Goal: Transaction & Acquisition: Book appointment/travel/reservation

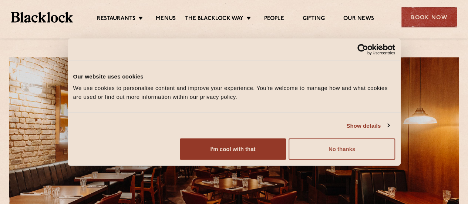
click at [385, 160] on button "No thanks" at bounding box center [342, 148] width 106 height 21
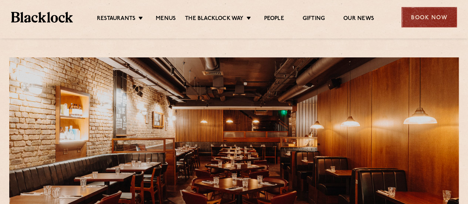
click at [419, 19] on div "Book Now" at bounding box center [428, 17] width 55 height 20
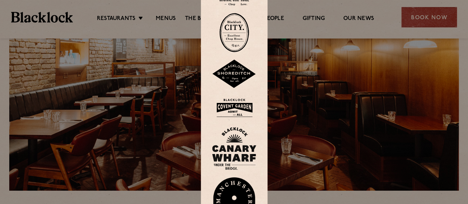
scroll to position [75, 0]
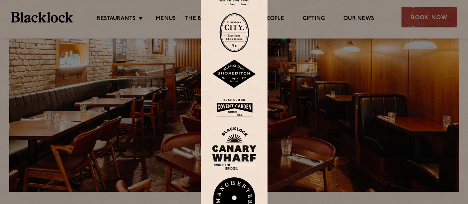
click at [234, 109] on img at bounding box center [234, 108] width 44 height 24
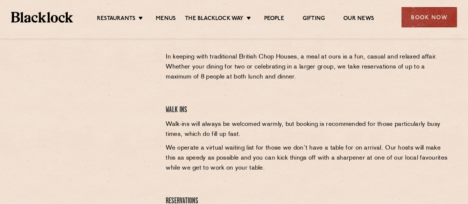
scroll to position [259, 0]
